Goal: Navigation & Orientation: Find specific page/section

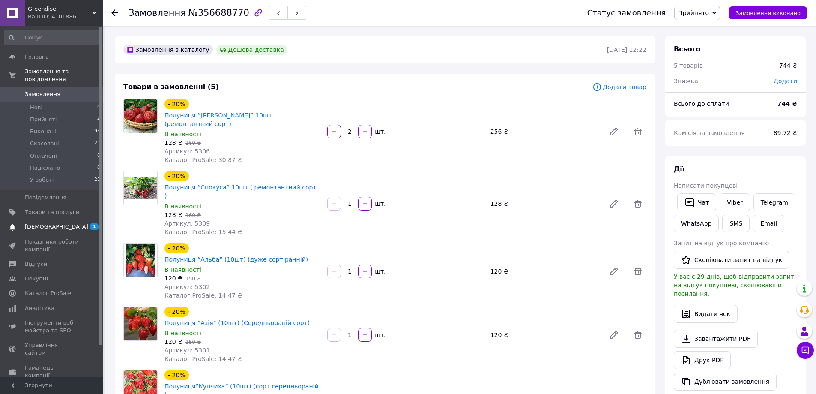
click at [47, 223] on span "[DEMOGRAPHIC_DATA]" at bounding box center [56, 227] width 63 height 8
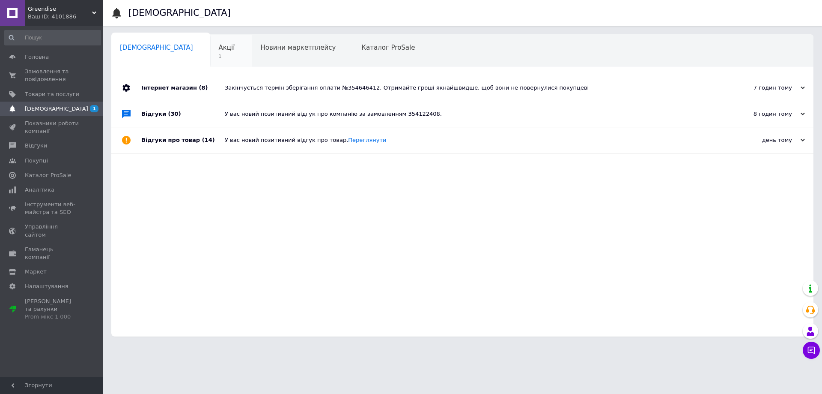
click at [219, 45] on span "Акції" at bounding box center [227, 48] width 16 height 8
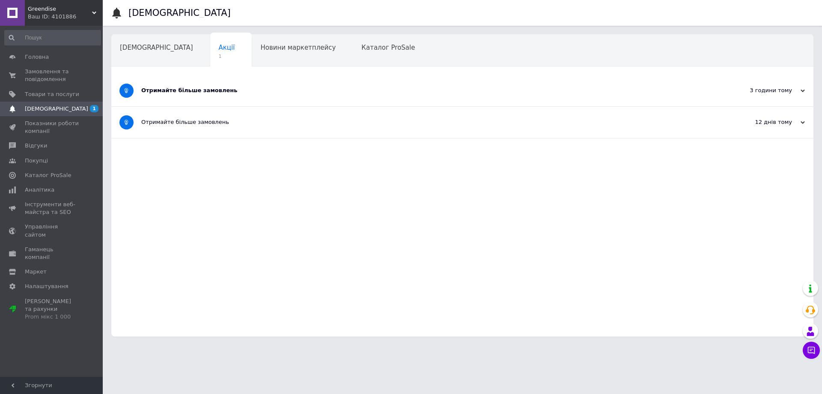
click at [197, 90] on div "Отримайте більше замовлень" at bounding box center [430, 91] width 578 height 8
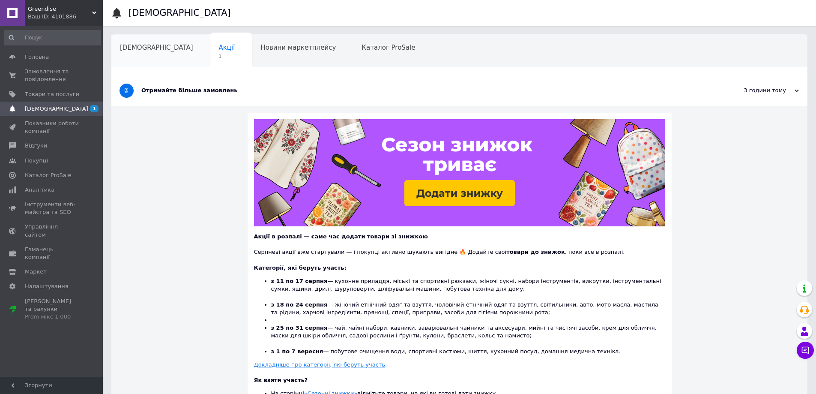
click at [137, 52] on div "[DEMOGRAPHIC_DATA]" at bounding box center [160, 51] width 99 height 33
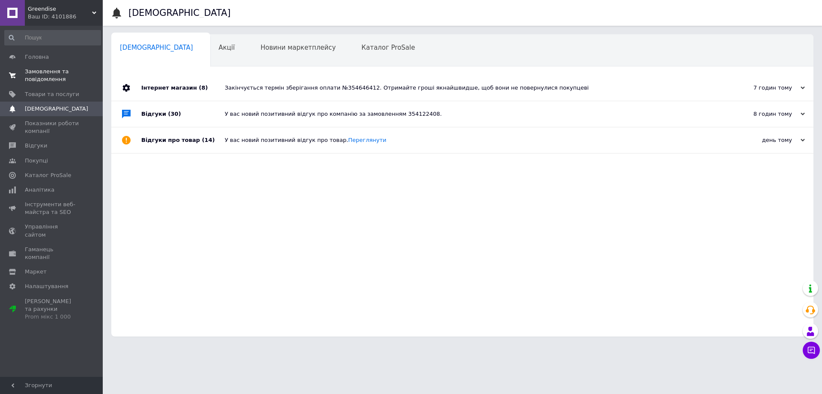
click at [49, 77] on span "Замовлення та повідомлення" at bounding box center [52, 75] width 54 height 15
